Goal: Navigation & Orientation: Find specific page/section

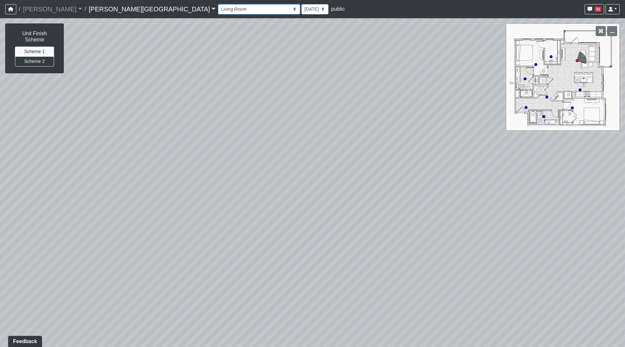
click at [218, 10] on select "Banquette Seating 1 Banquette Seating 2 Billards Lounge Billards Lounge Hallway…" at bounding box center [259, 9] width 82 height 10
click at [218, 4] on select "Banquette Seating 1 Banquette Seating 2 Billards Lounge Billards Lounge Hallway…" at bounding box center [259, 9] width 82 height 10
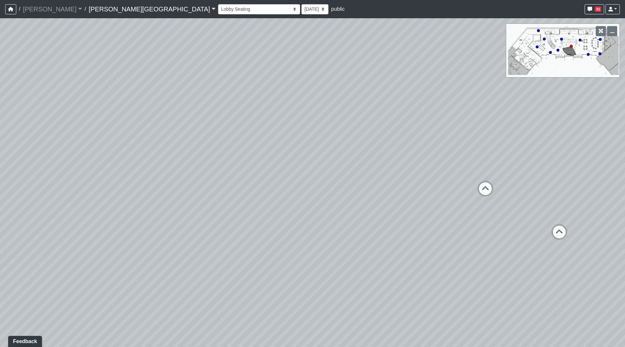
drag, startPoint x: 399, startPoint y: 167, endPoint x: 212, endPoint y: 149, distance: 187.6
click at [208, 149] on div "Loading... Bedroom 1 Loading... Kitchen Loading... Hallway Loading... Entry 1 L…" at bounding box center [312, 182] width 625 height 329
drag, startPoint x: 208, startPoint y: 143, endPoint x: 160, endPoint y: 140, distance: 48.3
click at [178, 139] on div "Loading... Bedroom 1 Loading... Kitchen Loading... Hallway Loading... Entry 1 L…" at bounding box center [312, 182] width 625 height 329
drag, startPoint x: 287, startPoint y: 175, endPoint x: 277, endPoint y: 190, distance: 17.6
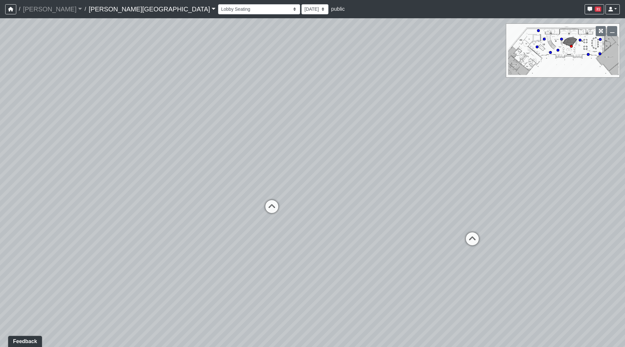
click at [277, 190] on div "Loading... Bedroom 1 Loading... Kitchen Loading... Hallway Loading... Entry 1 L…" at bounding box center [312, 182] width 625 height 329
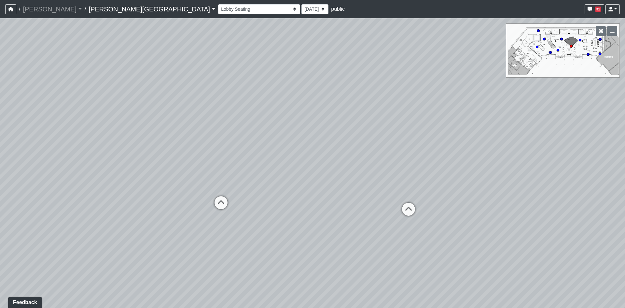
drag, startPoint x: 335, startPoint y: 182, endPoint x: 268, endPoint y: 183, distance: 67.1
click at [268, 183] on div "Loading... Bedroom 1 Loading... Kitchen Loading... Hallway Loading... Entry 1 L…" at bounding box center [312, 163] width 625 height 290
drag, startPoint x: 287, startPoint y: 194, endPoint x: 369, endPoint y: 205, distance: 82.8
click at [369, 205] on div "Loading... Bedroom 1 Loading... Kitchen Loading... Hallway Loading... Entry 1 L…" at bounding box center [312, 163] width 625 height 290
drag, startPoint x: 58, startPoint y: 153, endPoint x: 143, endPoint y: 163, distance: 85.7
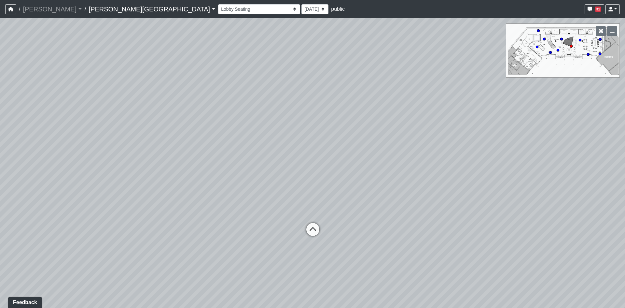
click at [143, 163] on div "Loading... Bedroom 1 Loading... Kitchen Loading... Hallway Loading... Entry 1 L…" at bounding box center [312, 163] width 625 height 290
drag, startPoint x: 401, startPoint y: 170, endPoint x: 335, endPoint y: 165, distance: 66.0
click at [331, 171] on div "Loading... Bedroom 1 Loading... Kitchen Loading... Hallway Loading... Entry 1 L…" at bounding box center [312, 163] width 625 height 290
drag, startPoint x: 415, startPoint y: 98, endPoint x: 431, endPoint y: 168, distance: 72.1
click at [431, 168] on div "Loading... Bedroom 1 Loading... Kitchen Loading... Hallway Loading... Entry 1 L…" at bounding box center [312, 163] width 625 height 290
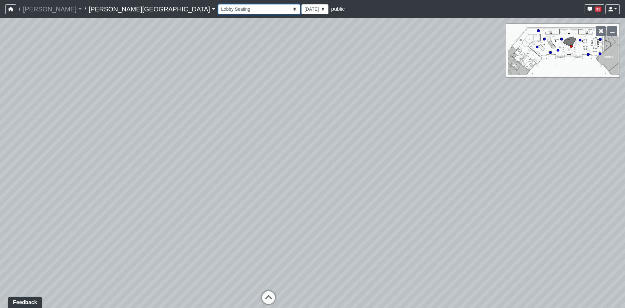
click at [218, 11] on select "Banquette Seating 1 Banquette Seating 2 Billards Lounge Billards Lounge Hallway…" at bounding box center [259, 9] width 82 height 10
click at [218, 4] on select "Banquette Seating 1 Banquette Seating 2 Billards Lounge Billards Lounge Hallway…" at bounding box center [259, 9] width 82 height 10
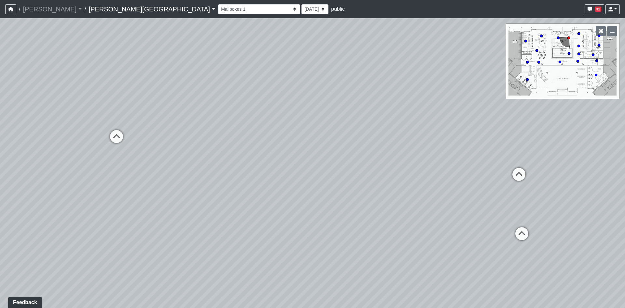
drag, startPoint x: 380, startPoint y: 170, endPoint x: 117, endPoint y: 174, distance: 263.9
click at [121, 174] on div "Loading... Bedroom 1 Loading... Kitchen Loading... Hallway Loading... Entry 1 L…" at bounding box center [312, 163] width 625 height 290
drag, startPoint x: 281, startPoint y: 161, endPoint x: 308, endPoint y: 168, distance: 27.7
click at [308, 168] on div "Loading... Bedroom 1 Loading... Kitchen Loading... Hallway Loading... Entry 1 L…" at bounding box center [312, 163] width 625 height 290
click at [266, 176] on icon at bounding box center [268, 183] width 20 height 20
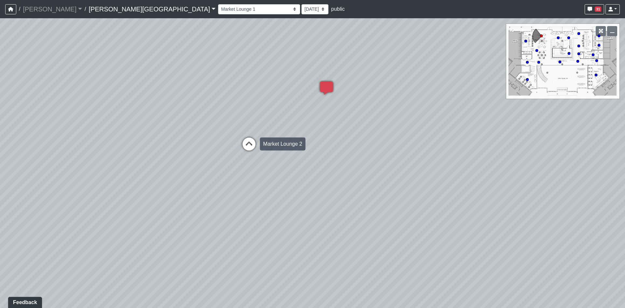
drag, startPoint x: 122, startPoint y: 153, endPoint x: 341, endPoint y: 142, distance: 218.8
click at [332, 142] on div "Loading... Bedroom 1 Loading... Kitchen Loading... Hallway Loading... Entry 1 L…" at bounding box center [312, 163] width 625 height 290
click at [317, 148] on div "Loading... Bedroom 1 Loading... Kitchen Loading... Hallway Loading... Entry 1 L…" at bounding box center [312, 163] width 625 height 290
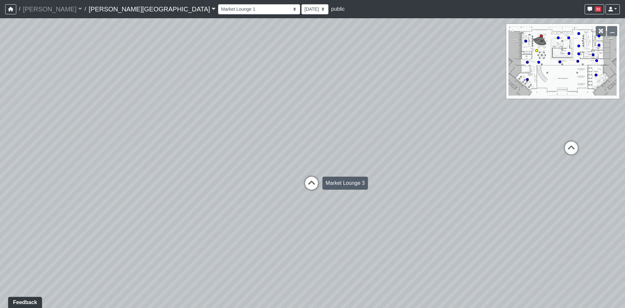
click at [309, 186] on icon at bounding box center [312, 187] width 20 height 20
drag, startPoint x: 264, startPoint y: 147, endPoint x: 375, endPoint y: 137, distance: 110.8
click at [372, 138] on div "Loading... Bedroom 1 Loading... Kitchen Loading... Hallway Loading... Entry 1 L…" at bounding box center [312, 163] width 625 height 290
drag, startPoint x: 153, startPoint y: 182, endPoint x: 313, endPoint y: 183, distance: 160.6
click at [313, 183] on div "Loading... Bedroom 1 Loading... Kitchen Loading... Hallway Loading... Entry 1 L…" at bounding box center [312, 163] width 625 height 290
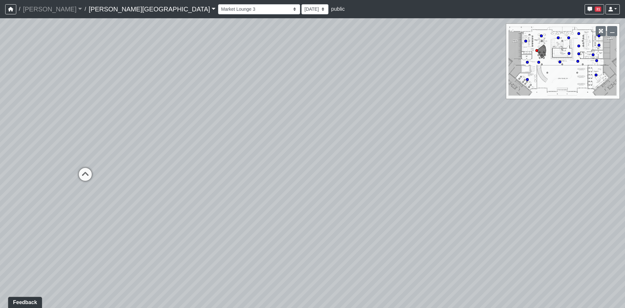
drag, startPoint x: 199, startPoint y: 218, endPoint x: 345, endPoint y: 194, distance: 147.1
click at [363, 205] on div "Loading... Bedroom 1 Loading... Kitchen Loading... Hallway Loading... Entry 1 L…" at bounding box center [312, 163] width 625 height 290
click at [202, 150] on icon at bounding box center [211, 154] width 20 height 20
drag, startPoint x: 350, startPoint y: 138, endPoint x: 176, endPoint y: 93, distance: 180.7
click at [185, 95] on div "Loading... Bedroom 1 Loading... Kitchen Loading... Hallway Loading... Entry 1 L…" at bounding box center [312, 163] width 625 height 290
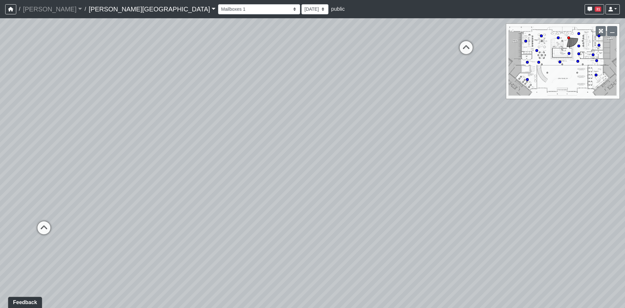
drag, startPoint x: 447, startPoint y: 160, endPoint x: 255, endPoint y: 155, distance: 192.6
click at [256, 155] on div "Loading... Bedroom 1 Loading... Kitchen Loading... Hallway Loading... Entry 1 L…" at bounding box center [312, 163] width 625 height 290
drag, startPoint x: 336, startPoint y: 183, endPoint x: 298, endPoint y: 259, distance: 84.9
click at [298, 259] on div "Loading... Bedroom 1 Loading... Kitchen Loading... Hallway Loading... Entry 1 L…" at bounding box center [312, 163] width 625 height 290
drag, startPoint x: 349, startPoint y: 150, endPoint x: 318, endPoint y: 152, distance: 31.0
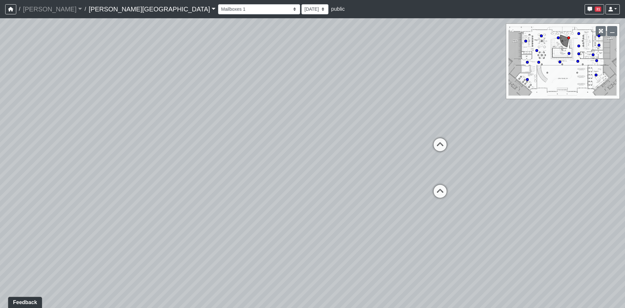
click at [318, 152] on div "Loading... Bedroom 1 Loading... Kitchen Loading... Hallway Loading... Entry 1 L…" at bounding box center [312, 163] width 625 height 290
click at [96, 48] on div "Loading... Bedroom 1 Loading... Kitchen Loading... Hallway Loading... Entry 1 L…" at bounding box center [312, 163] width 625 height 290
click at [218, 13] on select "Banquette Seating 1 Banquette Seating 2 Billards Lounge Billards Lounge Hallway…" at bounding box center [259, 9] width 82 height 10
click at [218, 4] on select "Banquette Seating 1 Banquette Seating 2 Billards Lounge Billards Lounge Hallway…" at bounding box center [259, 9] width 82 height 10
select select "v5n2GCzpaSQGSqX1XAZExU"
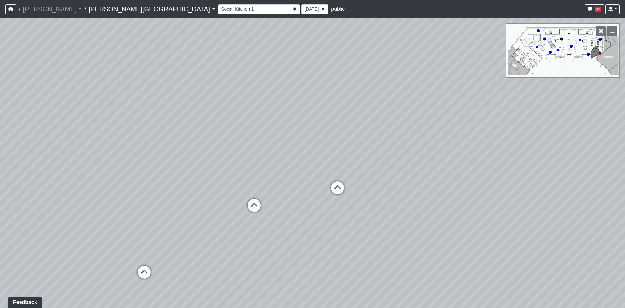
drag, startPoint x: 403, startPoint y: 165, endPoint x: 268, endPoint y: 166, distance: 134.9
click at [268, 166] on div "Loading... Bedroom 1 Loading... Kitchen Loading... Hallway Loading... Entry 1 L…" at bounding box center [312, 163] width 625 height 290
drag, startPoint x: 375, startPoint y: 108, endPoint x: 348, endPoint y: 123, distance: 30.5
click at [343, 144] on div "Loading... Bedroom 1 Loading... Kitchen Loading... Hallway Loading... Entry 1 L…" at bounding box center [312, 163] width 625 height 290
drag, startPoint x: 331, startPoint y: 125, endPoint x: 352, endPoint y: 107, distance: 28.2
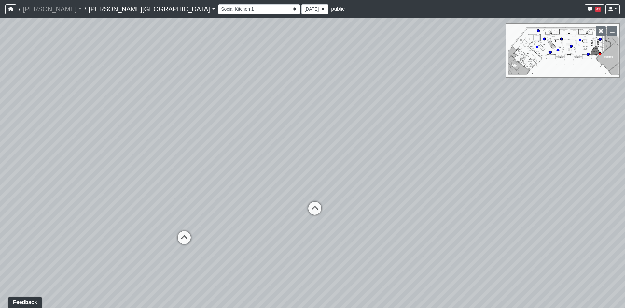
click at [352, 107] on div "Loading... Bedroom 1 Loading... Kitchen Loading... Hallway Loading... Entry 1 L…" at bounding box center [312, 163] width 625 height 290
